Goal: Complete application form

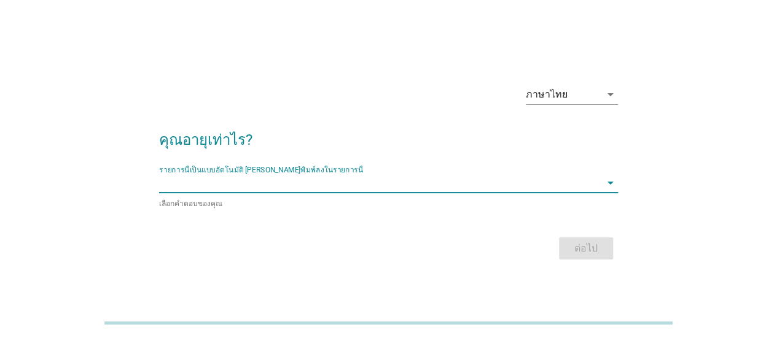
click at [465, 188] on input "รายการนี้เป็นแบบอัตโนมัติ คุณสามารถพิมพ์ลงในรายการนี้" at bounding box center [379, 183] width 441 height 20
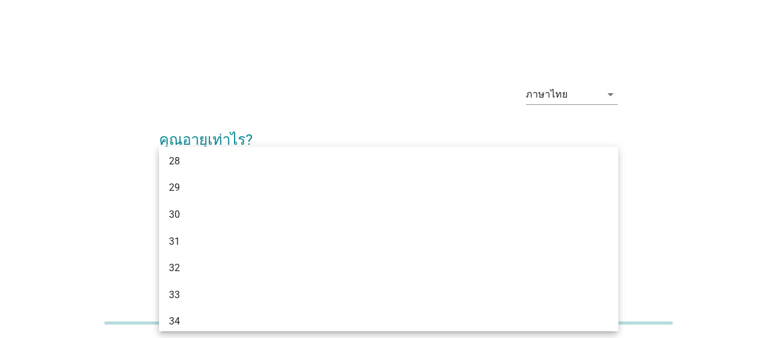
scroll to position [271, 0]
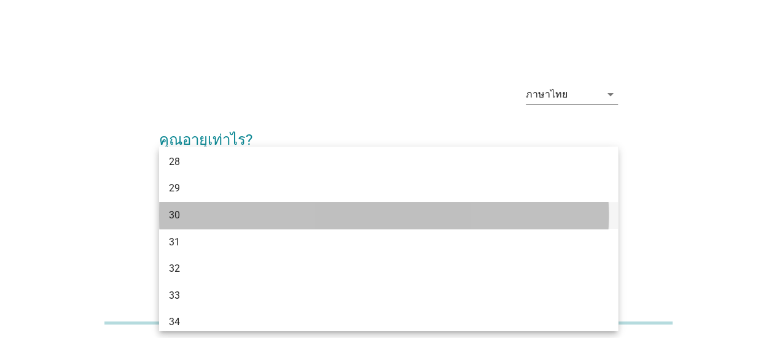
click at [455, 213] on div "30" at bounding box center [370, 215] width 402 height 15
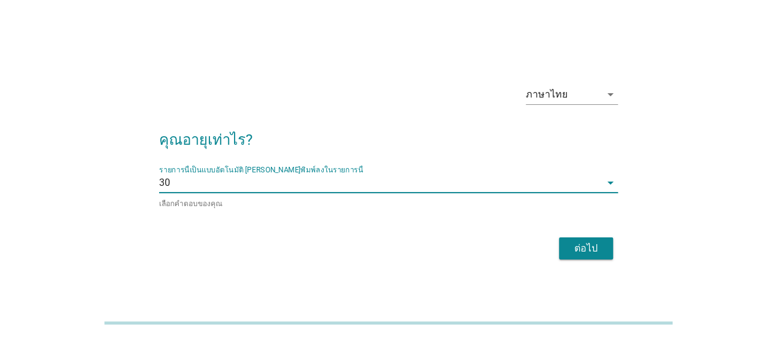
drag, startPoint x: 582, startPoint y: 261, endPoint x: 586, endPoint y: 249, distance: 12.2
click at [586, 249] on div "ต่อไป" at bounding box center [388, 248] width 459 height 29
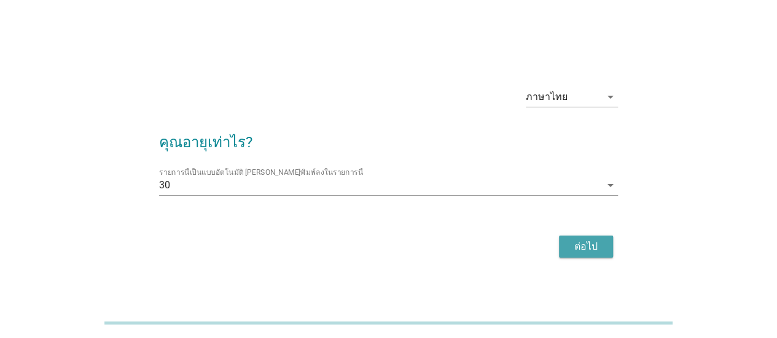
click at [586, 249] on div "ต่อไป" at bounding box center [586, 246] width 34 height 15
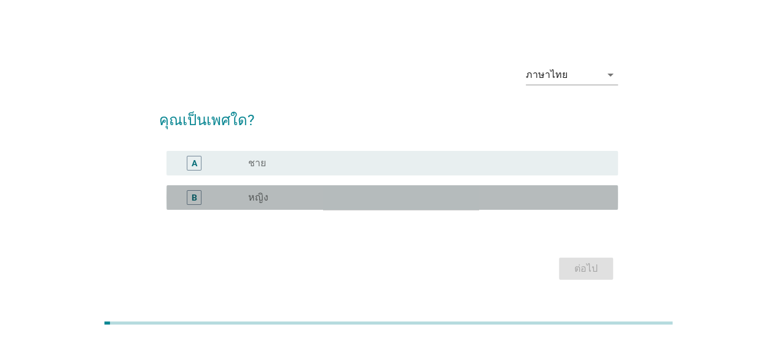
click at [553, 203] on div "radio_button_unchecked หญิง" at bounding box center [423, 198] width 350 height 12
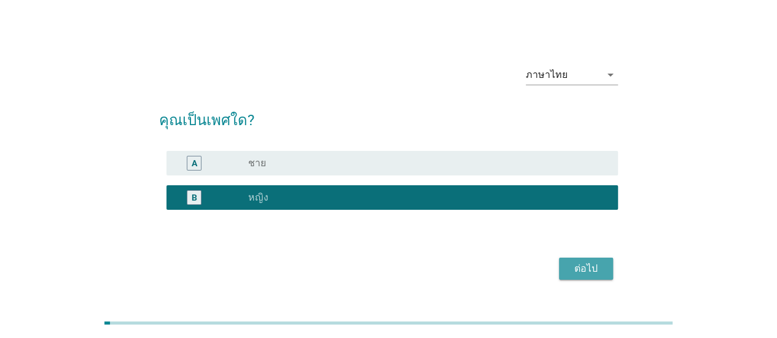
click at [570, 262] on div "ต่อไป" at bounding box center [586, 269] width 34 height 15
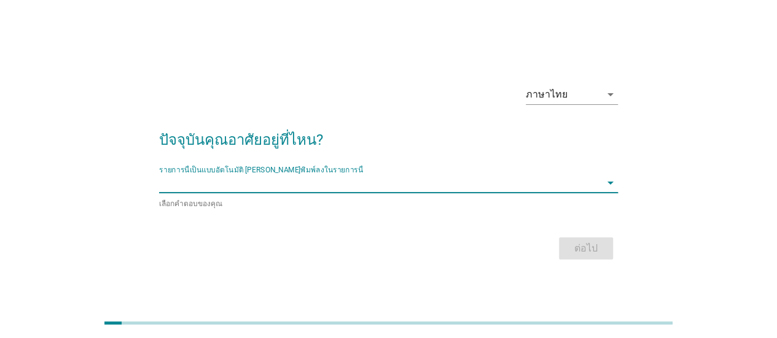
click at [578, 185] on input "รายการนี้เป็นแบบอัตโนมัติ คุณสามารถพิมพ์ลงในรายการนี้" at bounding box center [379, 183] width 441 height 20
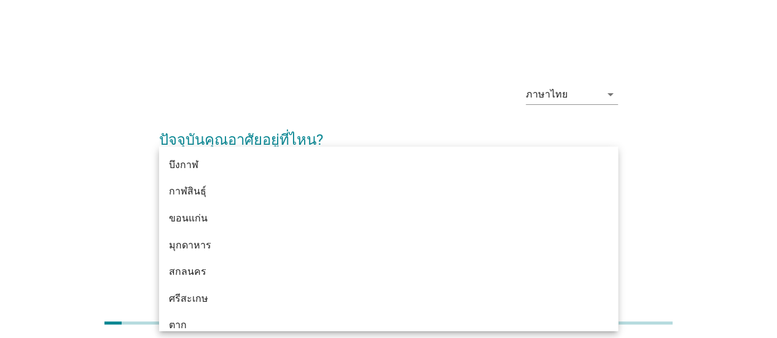
type input "กร"
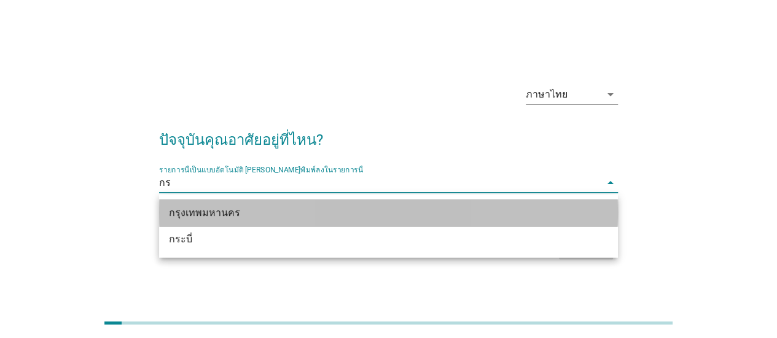
click at [537, 204] on div "กรุงเทพมหานคร" at bounding box center [388, 213] width 459 height 27
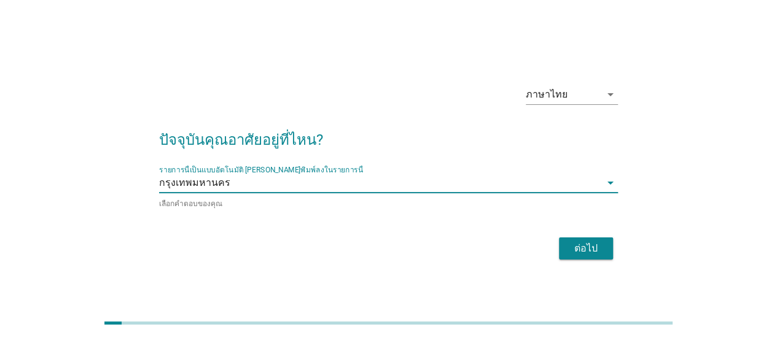
click at [598, 252] on div "ต่อไป" at bounding box center [586, 248] width 34 height 15
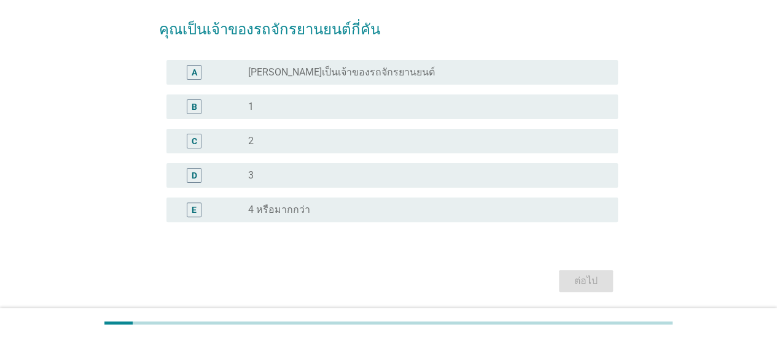
scroll to position [90, 0]
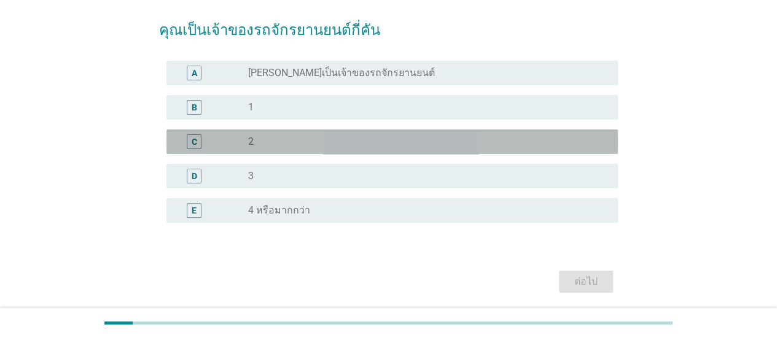
click at [549, 144] on div "radio_button_unchecked 2" at bounding box center [423, 142] width 350 height 12
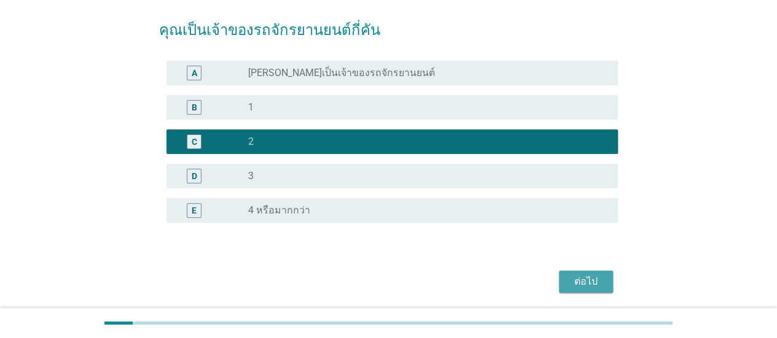
click at [567, 271] on button "ต่อไป" at bounding box center [586, 282] width 54 height 22
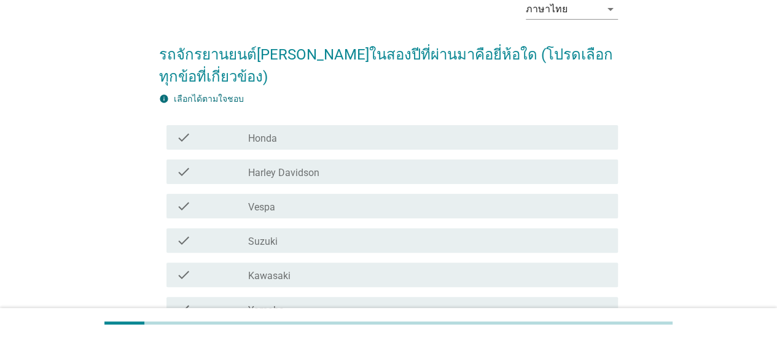
scroll to position [64, 0]
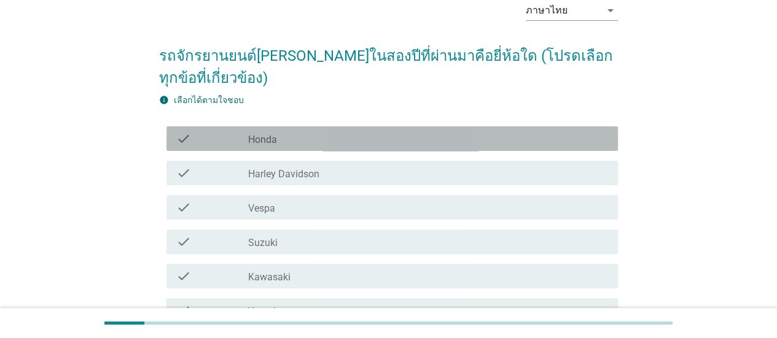
click at [561, 131] on div "check_box_outline_blank Honda" at bounding box center [428, 138] width 360 height 15
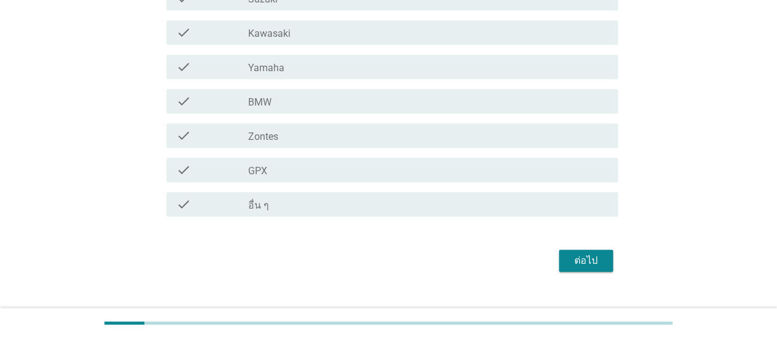
scroll to position [308, 0]
click at [586, 256] on div "ต่อไป" at bounding box center [586, 260] width 34 height 15
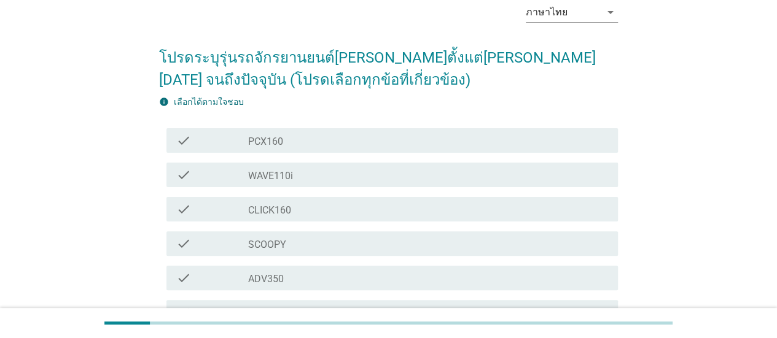
scroll to position [66, 0]
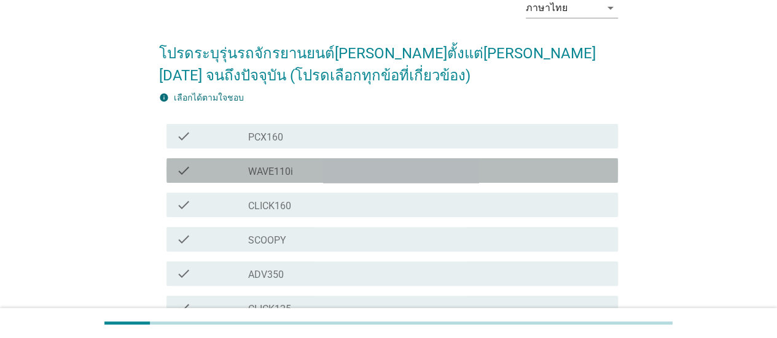
click at [549, 173] on div "check_box_outline_blank WAVE110i" at bounding box center [428, 170] width 360 height 15
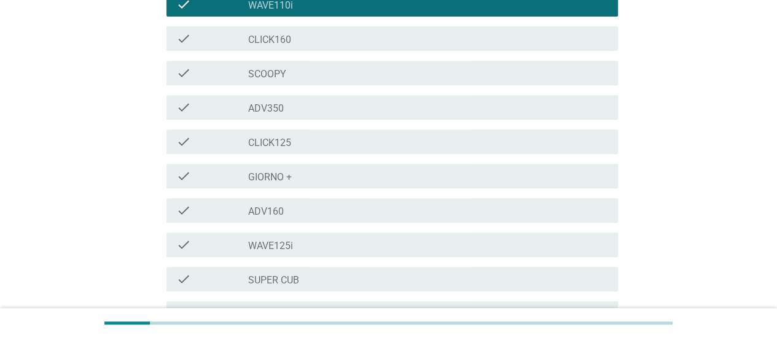
scroll to position [311, 0]
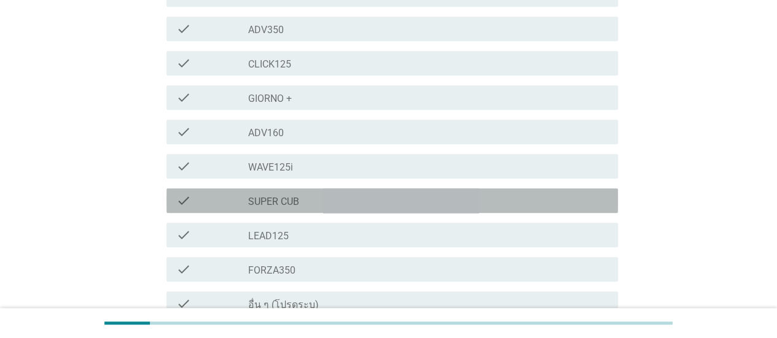
click at [536, 196] on div "check_box_outline_blank SUPER CUB" at bounding box center [428, 200] width 360 height 15
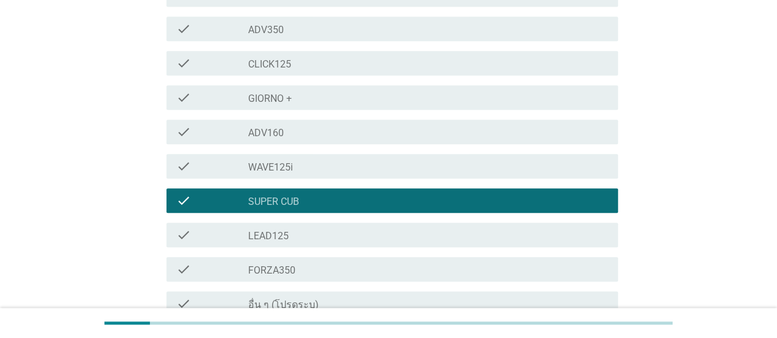
scroll to position [432, 0]
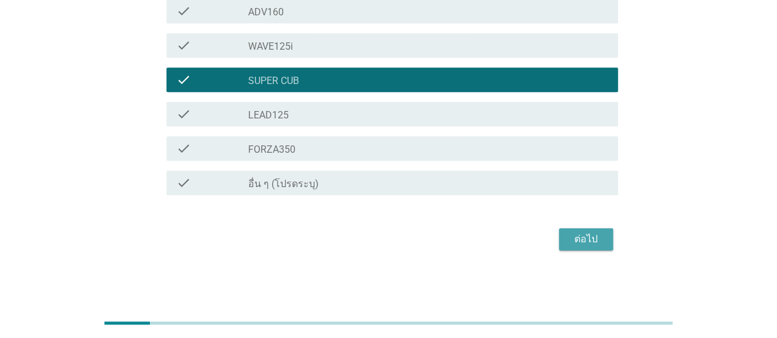
click at [577, 236] on div "ต่อไป" at bounding box center [586, 239] width 34 height 15
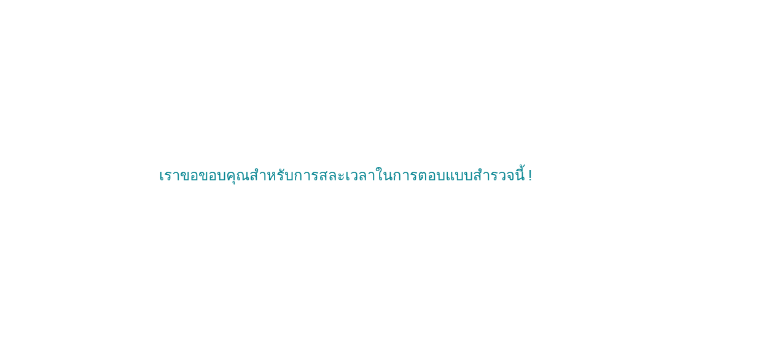
scroll to position [0, 0]
